Goal: Information Seeking & Learning: Find specific fact

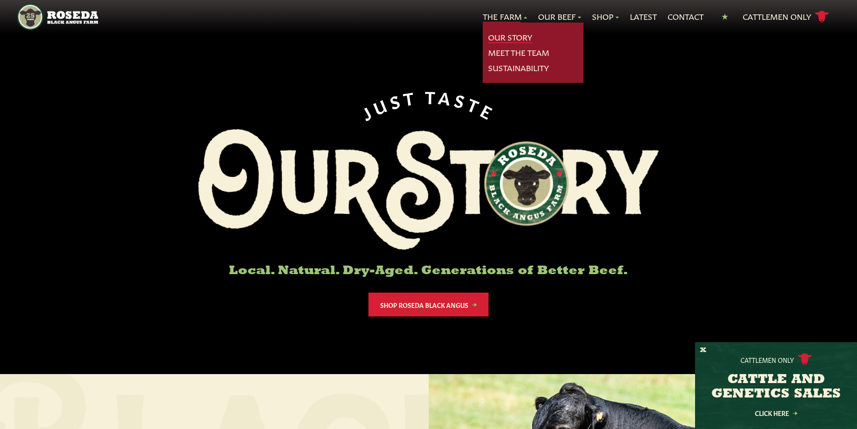
click at [514, 33] on link "Our Story" at bounding box center [510, 37] width 44 height 12
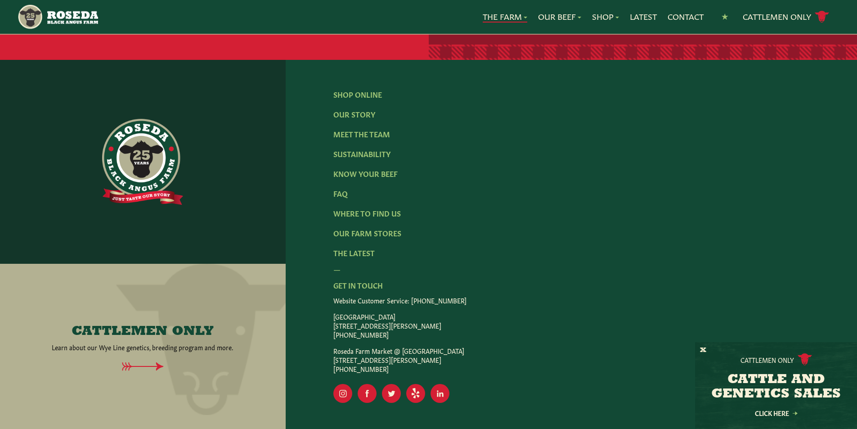
scroll to position [2794, 0]
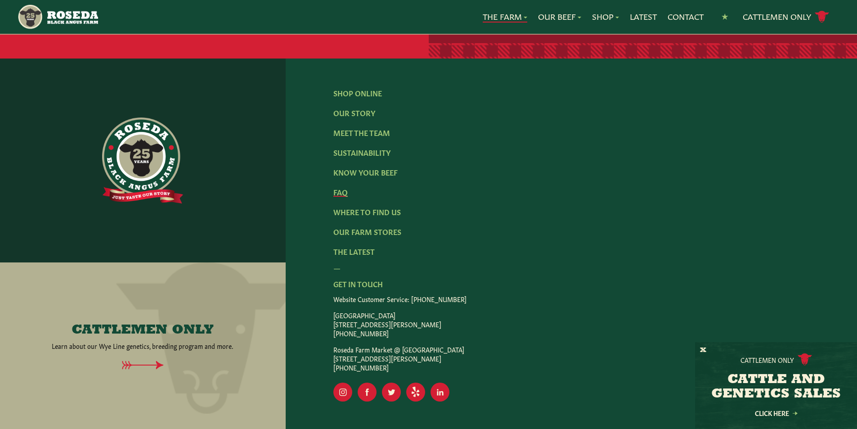
click at [340, 187] on link "FAQ" at bounding box center [340, 192] width 14 height 10
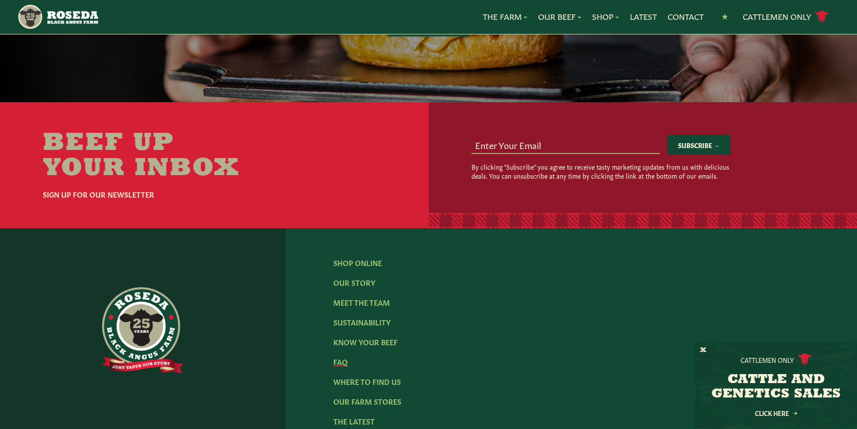
scroll to position [1304, 0]
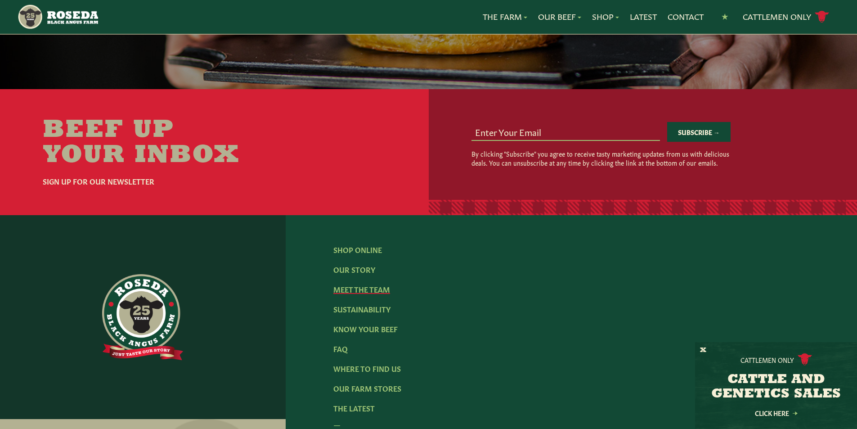
click at [364, 284] on link "Meet The Team" at bounding box center [361, 289] width 57 height 10
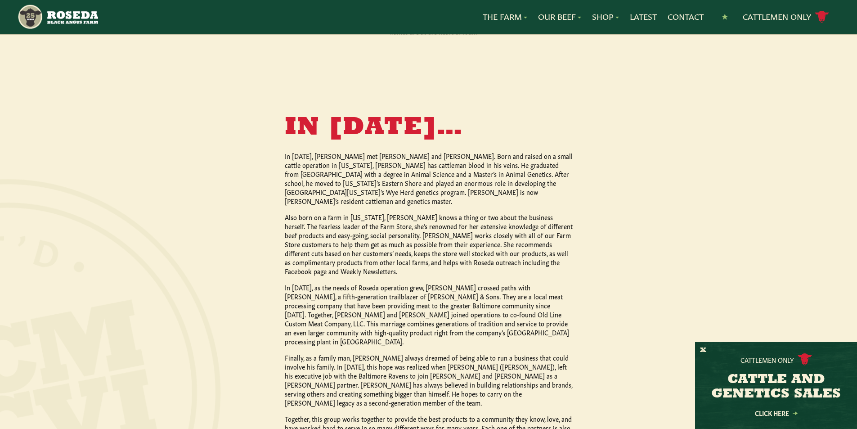
scroll to position [764, 0]
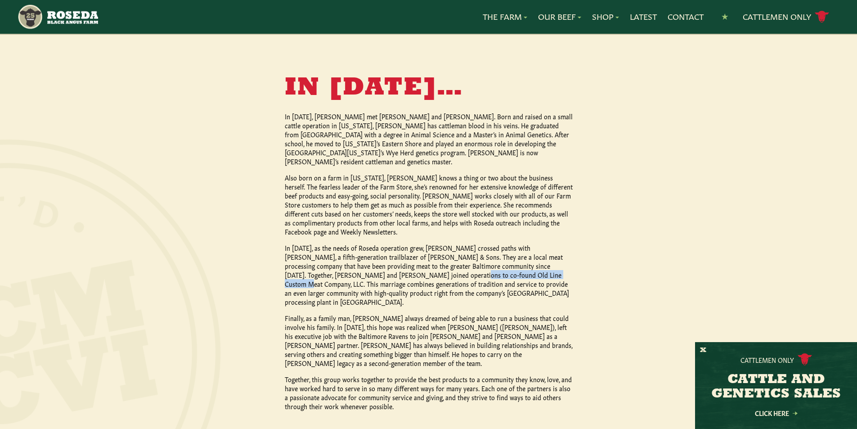
drag, startPoint x: 369, startPoint y: 230, endPoint x: 473, endPoint y: 235, distance: 104.4
click at [473, 243] on p "In [DATE], as the needs of Roseda operation grew, [PERSON_NAME] crossed paths w…" at bounding box center [429, 274] width 288 height 63
copy p "Old Line Custom Meat Company, LLC"
